Goal: Task Accomplishment & Management: Manage account settings

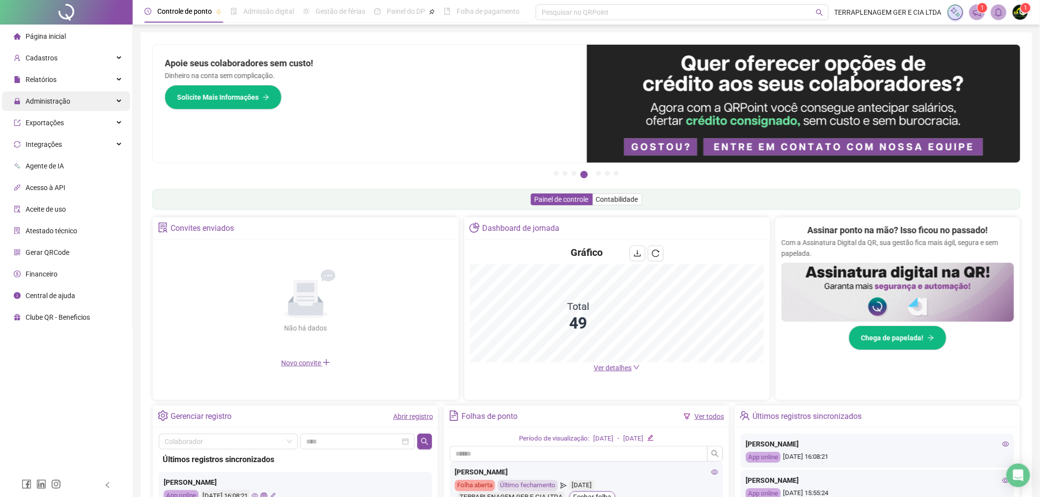
click at [71, 97] on div "Administração" at bounding box center [66, 101] width 128 height 20
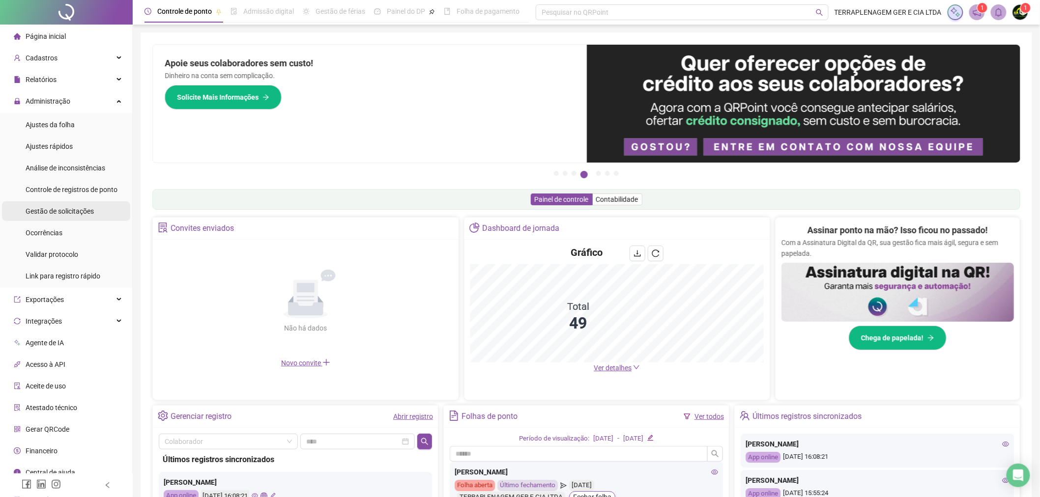
click at [93, 215] on li "Gestão de solicitações" at bounding box center [66, 211] width 128 height 20
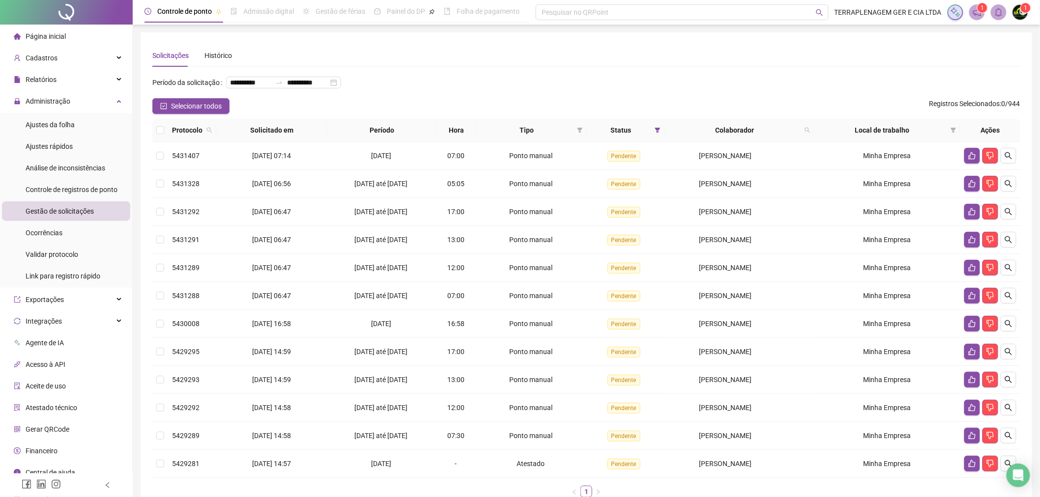
click at [164, 129] on th at bounding box center [160, 130] width 16 height 23
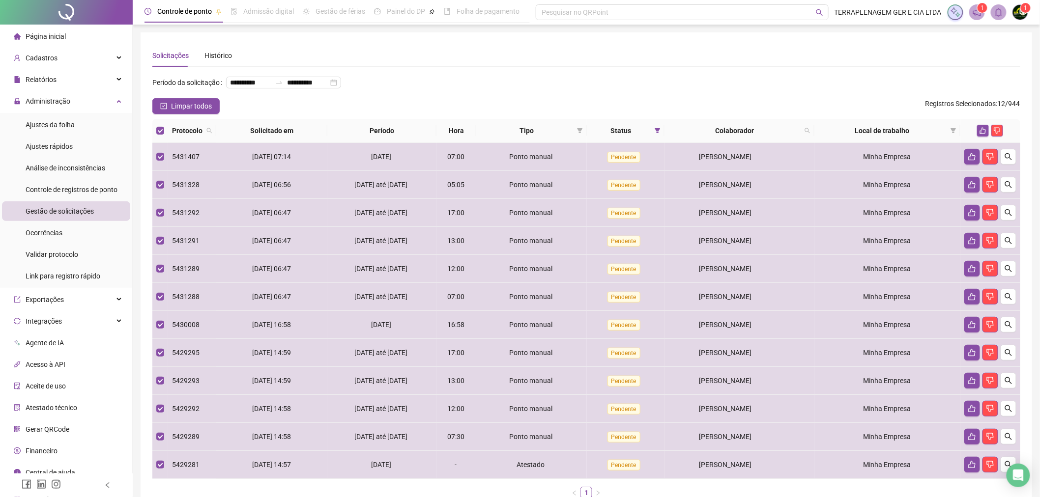
click at [976, 128] on div at bounding box center [990, 131] width 52 height 12
click at [984, 125] on button "button" at bounding box center [983, 131] width 12 height 12
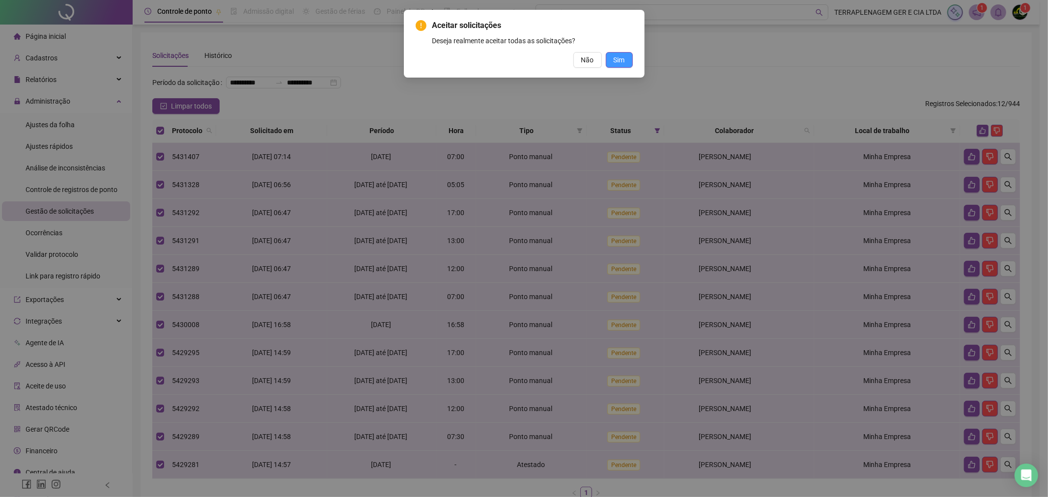
click at [616, 57] on span "Sim" at bounding box center [619, 60] width 11 height 11
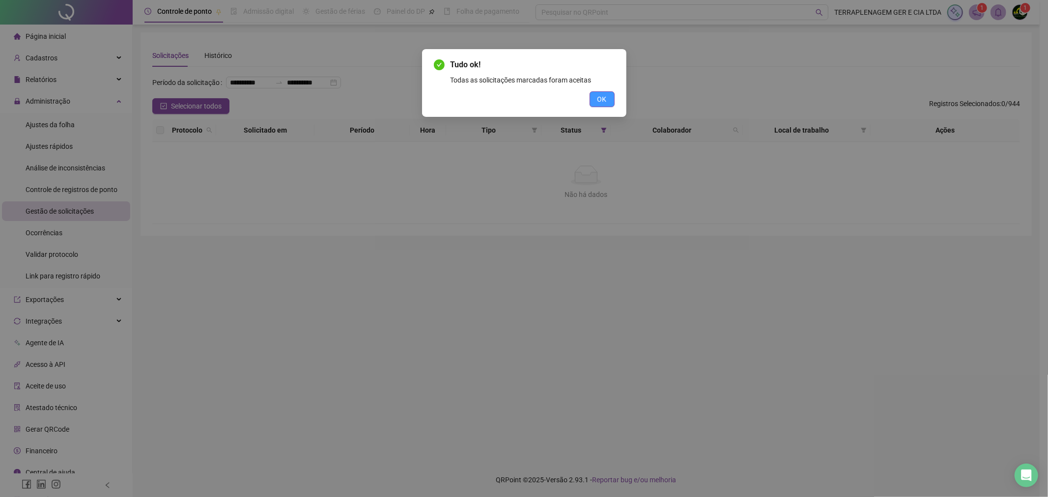
click at [614, 94] on button "OK" at bounding box center [602, 99] width 25 height 16
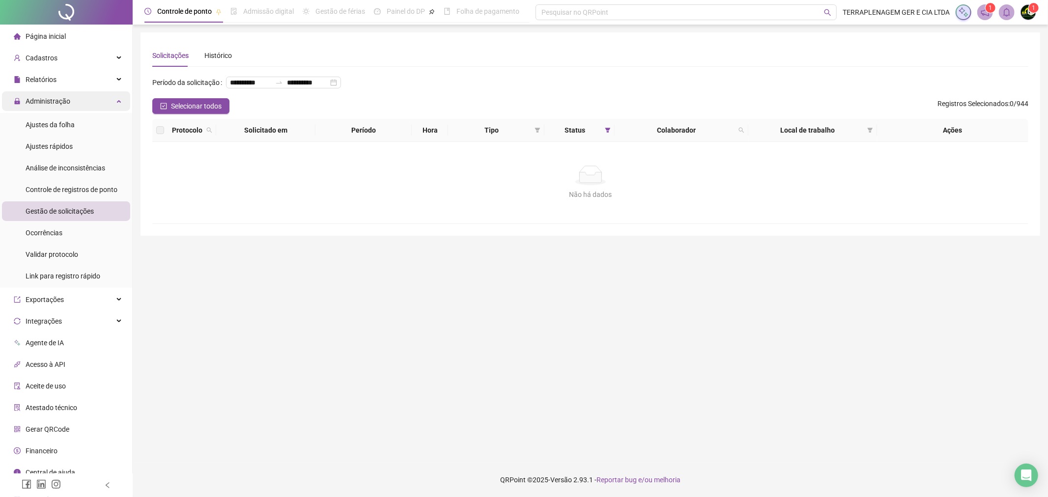
click at [104, 107] on div "Administração" at bounding box center [66, 101] width 128 height 20
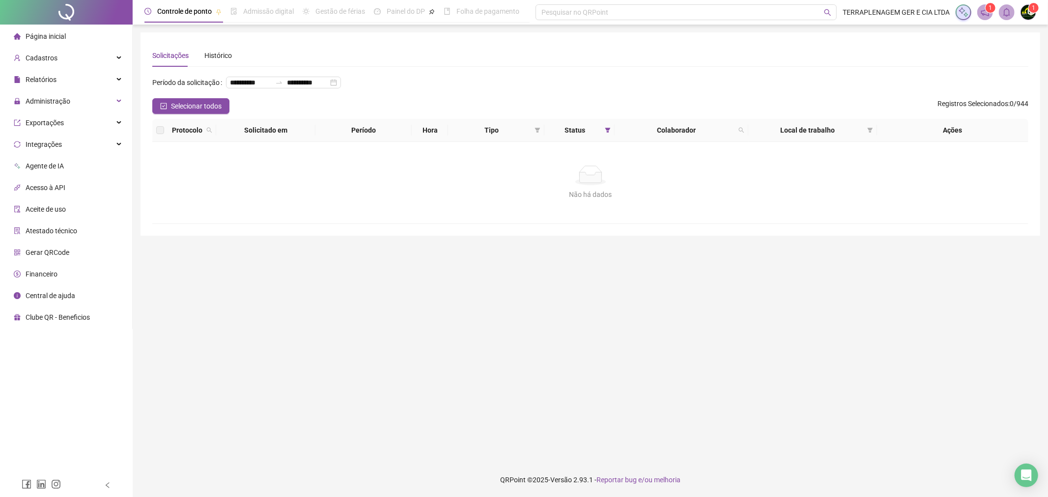
click at [99, 28] on li "Página inicial" at bounding box center [66, 37] width 128 height 20
